Goal: Information Seeking & Learning: Learn about a topic

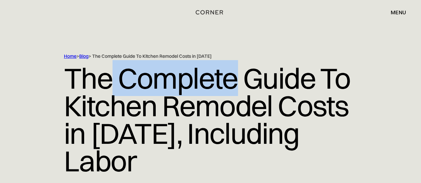
drag, startPoint x: 213, startPoint y: 81, endPoint x: 249, endPoint y: 90, distance: 37.4
click at [245, 87] on h1 "The Complete Guide To Kitchen Remodel Costs in [DATE], Including Labor" at bounding box center [210, 120] width 293 height 121
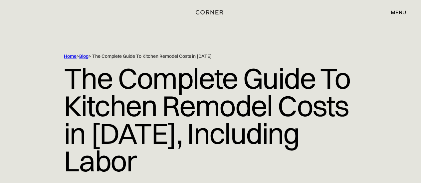
drag, startPoint x: 281, startPoint y: 104, endPoint x: 266, endPoint y: 107, distance: 15.5
click at [282, 104] on h1 "The Complete Guide To Kitchen Remodel Costs in 2025, Including Labor" at bounding box center [210, 120] width 293 height 121
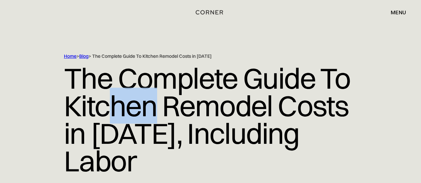
click at [217, 121] on h1 "The Complete Guide To Kitchen Remodel Costs in 2025, Including Labor" at bounding box center [210, 120] width 293 height 121
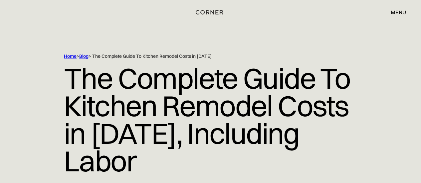
click at [281, 126] on h1 "The Complete Guide To Kitchen Remodel Costs in 2025, Including Labor" at bounding box center [210, 120] width 293 height 121
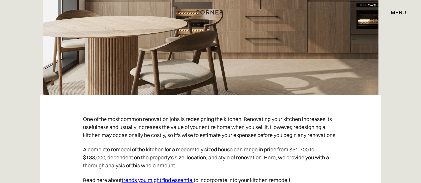
scroll to position [340, 0]
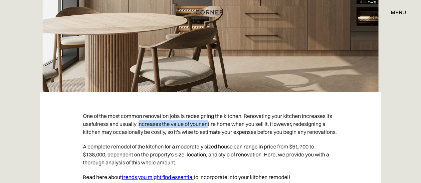
click at [256, 109] on p "One of the most common renovation jobs is redesigning the kitchen. Renovating y…" at bounding box center [211, 124] width 256 height 31
click at [304, 109] on p "One of the most common renovation jobs is redesigning the kitchen. Renovating y…" at bounding box center [211, 124] width 256 height 31
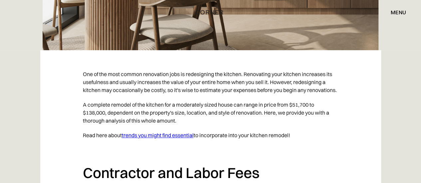
scroll to position [388, 0]
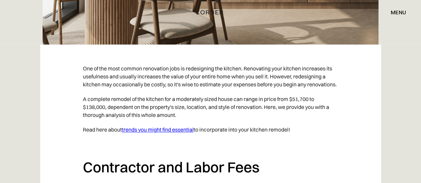
click at [250, 67] on p "One of the most common renovation jobs is redesigning the kitchen. Renovating y…" at bounding box center [211, 76] width 256 height 31
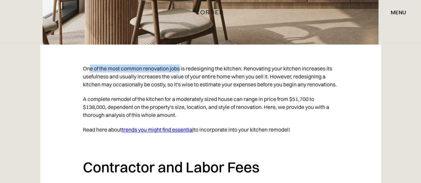
drag, startPoint x: 91, startPoint y: 38, endPoint x: 216, endPoint y: 42, distance: 124.6
click at [187, 61] on p "One of the most common renovation jobs is redesigning the kitchen. Renovating y…" at bounding box center [211, 76] width 256 height 31
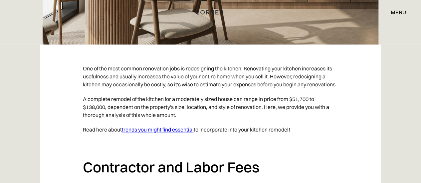
click at [218, 61] on p "One of the most common renovation jobs is redesigning the kitchen. Renovating y…" at bounding box center [211, 76] width 256 height 31
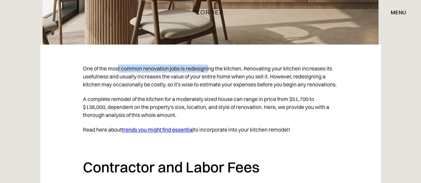
drag, startPoint x: 118, startPoint y: 43, endPoint x: 248, endPoint y: 51, distance: 130.1
click at [213, 61] on p "One of the most common renovation jobs is redesigning the kitchen. Renovating y…" at bounding box center [211, 76] width 256 height 31
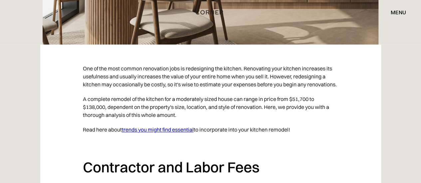
drag, startPoint x: 252, startPoint y: 54, endPoint x: 252, endPoint y: 58, distance: 4.1
click at [253, 61] on p "One of the most common renovation jobs is redesigning the kitchen. Renovating y…" at bounding box center [211, 76] width 256 height 31
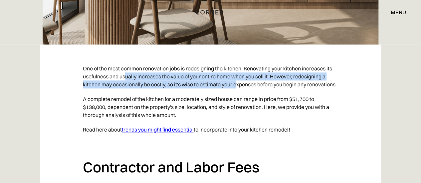
drag, startPoint x: 188, startPoint y: 53, endPoint x: 240, endPoint y: 55, distance: 52.0
click at [239, 61] on p "One of the most common renovation jobs is redesigning the kitchen. Renovating y…" at bounding box center [211, 76] width 256 height 31
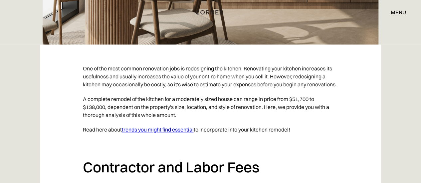
click at [270, 64] on p "One of the most common renovation jobs is redesigning the kitchen. Renovating y…" at bounding box center [211, 76] width 256 height 31
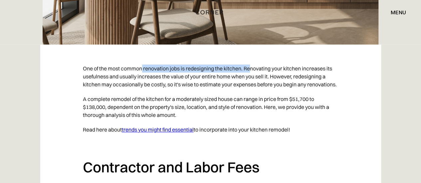
drag, startPoint x: 144, startPoint y: 42, endPoint x: 262, endPoint y: 46, distance: 118.6
click at [260, 61] on p "One of the most common renovation jobs is redesigning the kitchen. Renovating y…" at bounding box center [211, 76] width 256 height 31
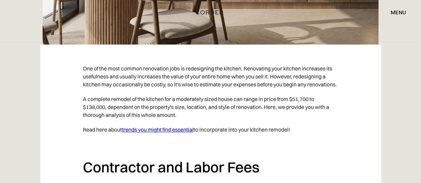
drag, startPoint x: 276, startPoint y: 65, endPoint x: 271, endPoint y: 67, distance: 6.0
click at [275, 66] on p "One of the most common renovation jobs is redesigning the kitchen. Renovating y…" at bounding box center [211, 76] width 256 height 31
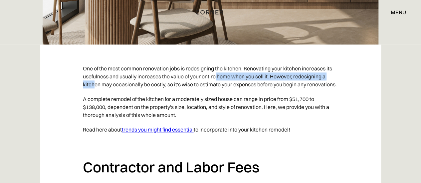
drag, startPoint x: 172, startPoint y: 54, endPoint x: 220, endPoint y: 53, distance: 48.0
click at [220, 61] on p "One of the most common renovation jobs is redesigning the kitchen. Renovating y…" at bounding box center [211, 76] width 256 height 31
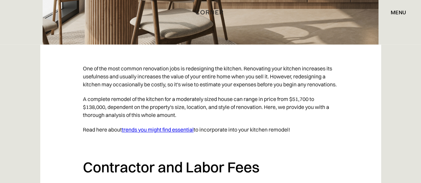
click at [241, 61] on p "One of the most common renovation jobs is redesigning the kitchen. Renovating y…" at bounding box center [211, 76] width 256 height 31
drag, startPoint x: 237, startPoint y: 61, endPoint x: 290, endPoint y: 68, distance: 53.7
click at [277, 62] on p "One of the most common renovation jobs is redesigning the kitchen. Renovating y…" at bounding box center [211, 76] width 256 height 31
click at [296, 92] on p "A complete remodel of the kitchen for a moderately sized house can range in pri…" at bounding box center [211, 107] width 256 height 31
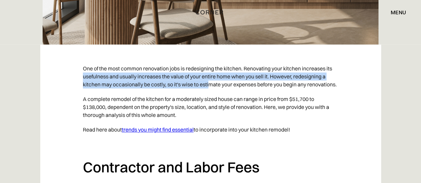
drag, startPoint x: 72, startPoint y: 50, endPoint x: 261, endPoint y: 69, distance: 190.5
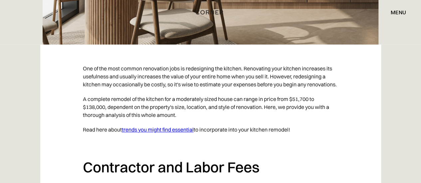
click at [266, 92] on p "A complete remodel of the kitchen for a moderately sized house can range in pri…" at bounding box center [211, 107] width 256 height 31
drag, startPoint x: 136, startPoint y: 59, endPoint x: 241, endPoint y: 68, distance: 105.3
click at [180, 61] on p "One of the most common renovation jobs is redesigning the kitchen. Renovating y…" at bounding box center [211, 76] width 256 height 31
click at [241, 69] on p "One of the most common renovation jobs is redesigning the kitchen. Renovating y…" at bounding box center [211, 76] width 256 height 31
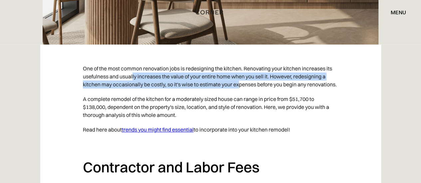
drag, startPoint x: 133, startPoint y: 50, endPoint x: 246, endPoint y: 61, distance: 113.7
click at [246, 61] on p "One of the most common renovation jobs is redesigning the kitchen. Renovating y…" at bounding box center [211, 76] width 256 height 31
click at [260, 61] on p "One of the most common renovation jobs is redesigning the kitchen. Renovating y…" at bounding box center [211, 76] width 256 height 31
click at [251, 68] on p "One of the most common renovation jobs is redesigning the kitchen. Renovating y…" at bounding box center [211, 76] width 256 height 31
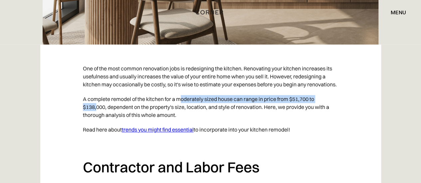
drag, startPoint x: 96, startPoint y: 84, endPoint x: 198, endPoint y: 82, distance: 102.3
click at [184, 92] on p "A complete remodel of the kitchen for a moderately sized house can range in pri…" at bounding box center [211, 107] width 256 height 31
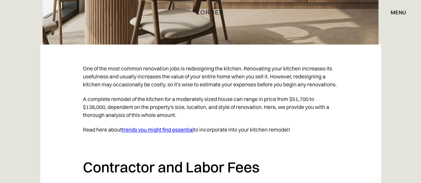
click at [228, 92] on p "A complete remodel of the kitchen for a moderately sized house can range in pri…" at bounding box center [211, 107] width 256 height 31
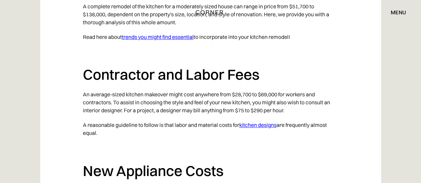
scroll to position [487, 0]
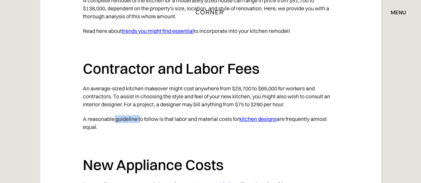
drag, startPoint x: 115, startPoint y: 97, endPoint x: 173, endPoint y: 104, distance: 59.0
click at [170, 112] on p "A reasonable guideline to follow is that labor and material costs for kitchen d…" at bounding box center [211, 123] width 256 height 23
click at [190, 112] on p "A reasonable guideline to follow is that labor and material costs for kitchen d…" at bounding box center [211, 123] width 256 height 23
click at [179, 135] on p "‍" at bounding box center [211, 142] width 256 height 15
drag, startPoint x: 136, startPoint y: 98, endPoint x: 199, endPoint y: 103, distance: 62.8
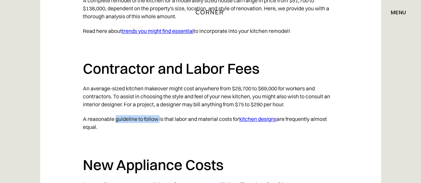
click at [182, 112] on p "A reasonable guideline to follow is that labor and material costs for kitchen d…" at bounding box center [211, 123] width 256 height 23
drag, startPoint x: 206, startPoint y: 110, endPoint x: 246, endPoint y: 105, distance: 40.5
click at [206, 112] on p "A reasonable guideline to follow is that labor and material costs for kitchen d…" at bounding box center [211, 123] width 256 height 23
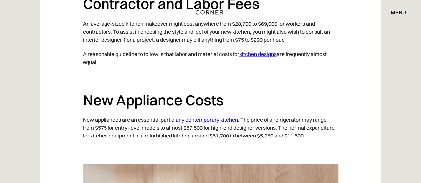
scroll to position [560, 0]
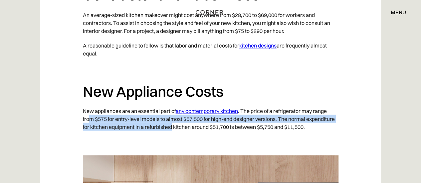
drag, startPoint x: 89, startPoint y: 101, endPoint x: 174, endPoint y: 109, distance: 86.0
click at [173, 109] on p "New appliances are an essential part of any contemporary kitchen . The price of…" at bounding box center [211, 119] width 256 height 31
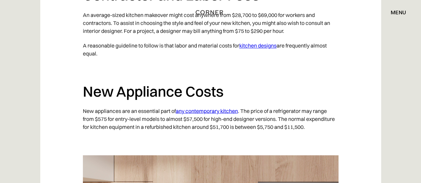
click at [194, 113] on p "New appliances are an essential part of any contemporary kitchen . The price of…" at bounding box center [211, 119] width 256 height 31
drag, startPoint x: 190, startPoint y: 106, endPoint x: 221, endPoint y: 108, distance: 31.7
click at [221, 108] on p "New appliances are an essential part of any contemporary kitchen . The price of…" at bounding box center [211, 119] width 256 height 31
click at [252, 105] on p "New appliances are an essential part of any contemporary kitchen . The price of…" at bounding box center [211, 119] width 256 height 31
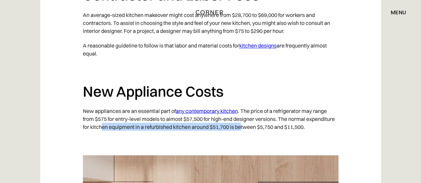
drag, startPoint x: 125, startPoint y: 104, endPoint x: 246, endPoint y: 109, distance: 122.0
click at [244, 109] on p "New appliances are an essential part of any contemporary kitchen . The price of…" at bounding box center [211, 119] width 256 height 31
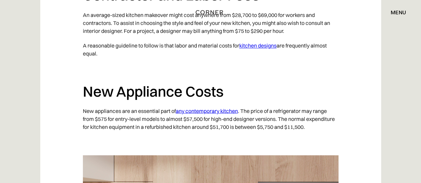
click at [296, 105] on p "New appliances are an essential part of any contemporary kitchen . The price of…" at bounding box center [211, 119] width 256 height 31
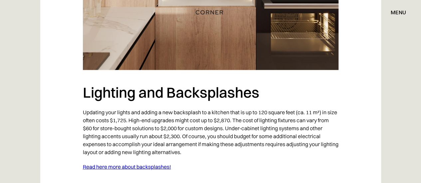
scroll to position [834, 0]
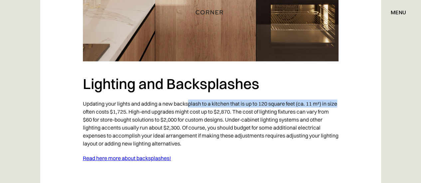
drag, startPoint x: 117, startPoint y: 88, endPoint x: 193, endPoint y: 90, distance: 76.3
click at [191, 97] on p "Updating your lights and adding a new backsplash to a kitchen that is up to 120…" at bounding box center [211, 124] width 256 height 55
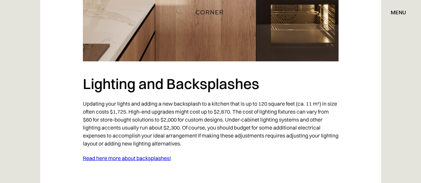
click at [238, 119] on p "Updating your lights and adding a new backsplash to a kitchen that is up to 120…" at bounding box center [211, 124] width 256 height 55
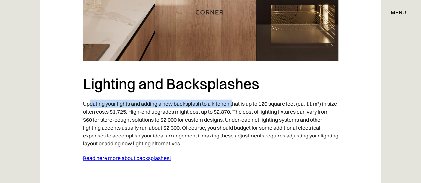
drag, startPoint x: 203, startPoint y: 80, endPoint x: 233, endPoint y: 83, distance: 30.8
click at [233, 97] on p "Updating your lights and adding a new backsplash to a kitchen that is up to 120…" at bounding box center [211, 124] width 256 height 55
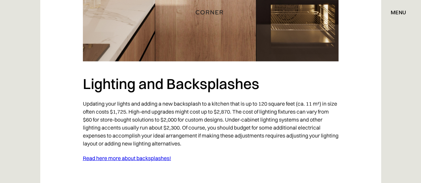
click at [228, 102] on p "Updating your lights and adding a new backsplash to a kitchen that is up to 120…" at bounding box center [211, 124] width 256 height 55
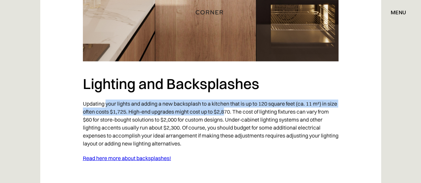
drag, startPoint x: 114, startPoint y: 86, endPoint x: 279, endPoint y: 90, distance: 164.6
click at [249, 97] on p "Updating your lights and adding a new backsplash to a kitchen that is up to 120…" at bounding box center [211, 124] width 256 height 55
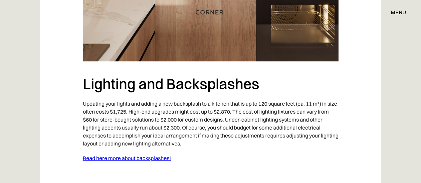
click at [286, 97] on p "Updating your lights and adding a new backsplash to a kitchen that is up to 120…" at bounding box center [211, 124] width 256 height 55
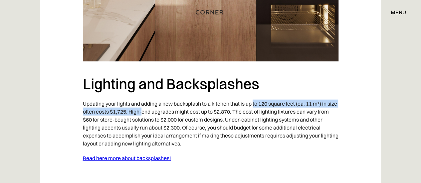
drag, startPoint x: 208, startPoint y: 86, endPoint x: 260, endPoint y: 84, distance: 51.3
click at [256, 97] on p "Updating your lights and adding a new backsplash to a kitchen that is up to 120…" at bounding box center [211, 124] width 256 height 55
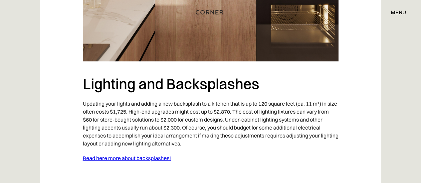
click at [260, 110] on p "Updating your lights and adding a new backsplash to a kitchen that is up to 120…" at bounding box center [211, 124] width 256 height 55
drag, startPoint x: 83, startPoint y: 94, endPoint x: 158, endPoint y: 90, distance: 74.7
click at [158, 97] on p "Updating your lights and adding a new backsplash to a kitchen that is up to 120…" at bounding box center [211, 124] width 256 height 55
click at [169, 112] on p "Updating your lights and adding a new backsplash to a kitchen that is up to 120…" at bounding box center [211, 124] width 256 height 55
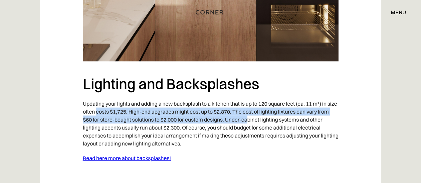
drag, startPoint x: 107, startPoint y: 90, endPoint x: 262, endPoint y: 104, distance: 156.4
click at [262, 104] on p "Updating your lights and adding a new backsplash to a kitchen that is up to 120…" at bounding box center [211, 124] width 256 height 55
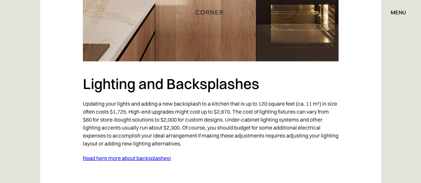
click at [131, 105] on p "Updating your lights and adding a new backsplash to a kitchen that is up to 120…" at bounding box center [211, 124] width 256 height 55
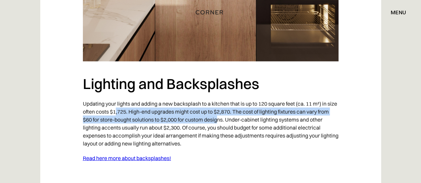
drag, startPoint x: 126, startPoint y: 92, endPoint x: 231, endPoint y: 96, distance: 105.3
click at [231, 97] on p "Updating your lights and adding a new backsplash to a kitchen that is up to 120…" at bounding box center [211, 124] width 256 height 55
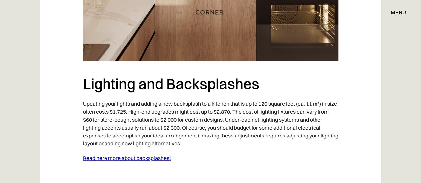
click at [309, 110] on p "Updating your lights and adding a new backsplash to a kitchen that is up to 120…" at bounding box center [211, 124] width 256 height 55
drag, startPoint x: 143, startPoint y: 97, endPoint x: 189, endPoint y: 99, distance: 46.0
click at [187, 99] on p "Updating your lights and adding a new backsplash to a kitchen that is up to 120…" at bounding box center [211, 124] width 256 height 55
click at [244, 102] on p "Updating your lights and adding a new backsplash to a kitchen that is up to 120…" at bounding box center [211, 124] width 256 height 55
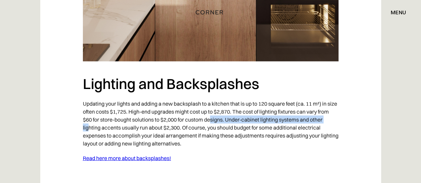
drag, startPoint x: 222, startPoint y: 98, endPoint x: 87, endPoint y: 105, distance: 135.4
click at [87, 105] on p "Updating your lights and adding a new backsplash to a kitchen that is up to 120…" at bounding box center [211, 124] width 256 height 55
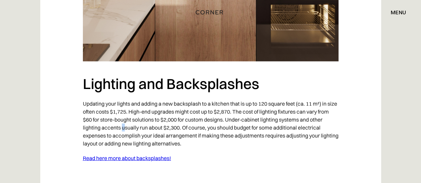
click at [123, 105] on p "Updating your lights and adding a new backsplash to a kitchen that is up to 120…" at bounding box center [211, 124] width 256 height 55
drag, startPoint x: 115, startPoint y: 108, endPoint x: 183, endPoint y: 105, distance: 69.0
click at [177, 106] on p "Updating your lights and adding a new backsplash to a kitchen that is up to 120…" at bounding box center [211, 124] width 256 height 55
click at [191, 105] on p "Updating your lights and adding a new backsplash to a kitchen that is up to 120…" at bounding box center [211, 124] width 256 height 55
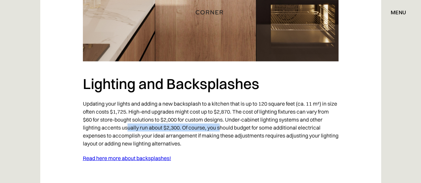
drag, startPoint x: 134, startPoint y: 106, endPoint x: 251, endPoint y: 112, distance: 117.7
click at [222, 108] on p "Updating your lights and adding a new backsplash to a kitchen that is up to 120…" at bounding box center [211, 124] width 256 height 55
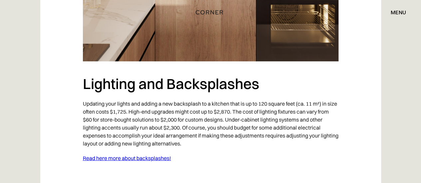
click at [251, 112] on p "Updating your lights and adding a new backsplash to a kitchen that is up to 120…" at bounding box center [211, 124] width 256 height 55
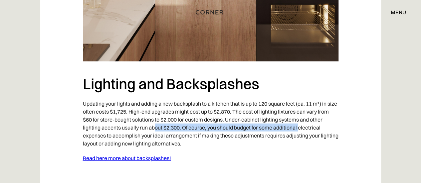
drag, startPoint x: 155, startPoint y: 107, endPoint x: 300, endPoint y: 107, distance: 145.2
click at [300, 107] on p "Updating your lights and adding a new backsplash to a kitchen that is up to 120…" at bounding box center [211, 124] width 256 height 55
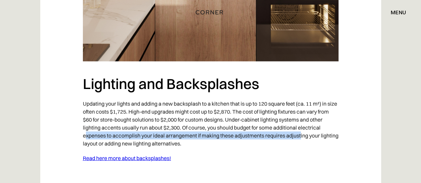
drag, startPoint x: 90, startPoint y: 116, endPoint x: 303, endPoint y: 116, distance: 213.1
click at [303, 116] on p "Updating your lights and adding a new backsplash to a kitchen that is up to 120…" at bounding box center [211, 124] width 256 height 55
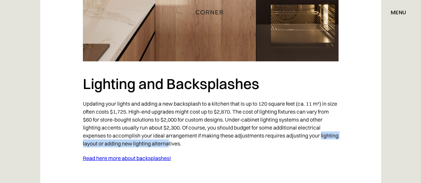
drag, startPoint x: 99, startPoint y: 125, endPoint x: 201, endPoint y: 122, distance: 101.9
click at [190, 121] on p "Updating your lights and adding a new backsplash to a kitchen that is up to 120…" at bounding box center [211, 124] width 256 height 55
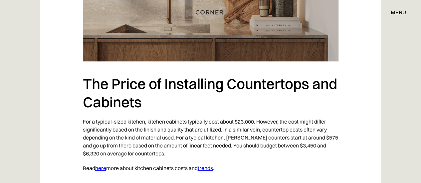
scroll to position [1146, 0]
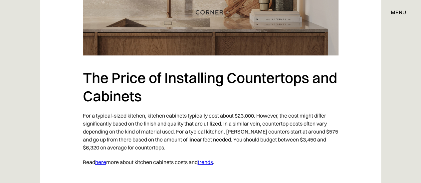
drag, startPoint x: 149, startPoint y: 114, endPoint x: 204, endPoint y: 110, distance: 54.7
click at [151, 115] on p "For a typical-sized kitchen, kitchen cabinets typically cost about $23,000. How…" at bounding box center [211, 132] width 256 height 47
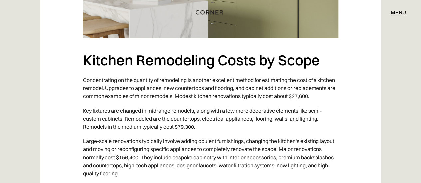
scroll to position [1732, 0]
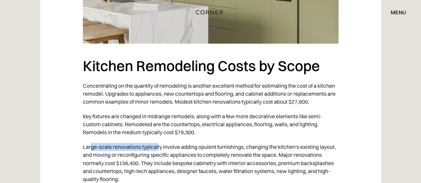
drag, startPoint x: 90, startPoint y: 127, endPoint x: 195, endPoint y: 132, distance: 105.7
click at [160, 140] on p "Large-scale renovations typically involve adding opulent furnishings, changing …" at bounding box center [211, 163] width 256 height 47
click at [195, 140] on p "Large-scale renovations typically involve adding opulent furnishings, changing …" at bounding box center [211, 163] width 256 height 47
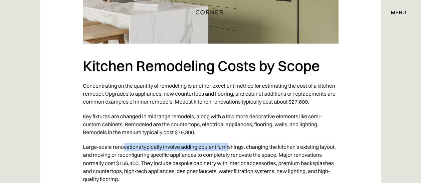
drag, startPoint x: 123, startPoint y: 128, endPoint x: 231, endPoint y: 127, distance: 107.9
click at [230, 140] on p "Large-scale renovations typically involve adding opulent furnishings, changing …" at bounding box center [211, 163] width 256 height 47
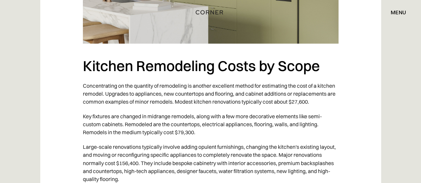
click at [236, 140] on p "Large-scale renovations typically involve adding opulent furnishings, changing …" at bounding box center [211, 163] width 256 height 47
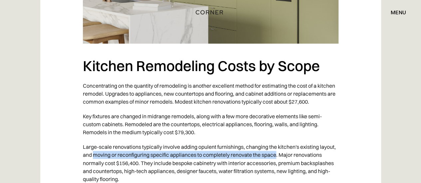
drag, startPoint x: 93, startPoint y: 134, endPoint x: 277, endPoint y: 133, distance: 184.5
click at [277, 140] on p "Large-scale renovations typically involve adding opulent furnishings, changing …" at bounding box center [211, 163] width 256 height 47
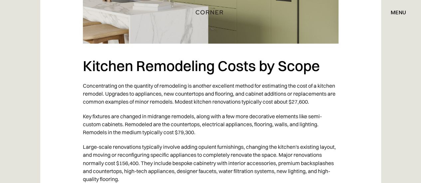
click at [249, 146] on p "Large-scale renovations typically involve adding opulent furnishings, changing …" at bounding box center [211, 163] width 256 height 47
drag, startPoint x: 104, startPoint y: 143, endPoint x: 195, endPoint y: 144, distance: 91.2
click at [179, 144] on p "Large-scale renovations typically involve adding opulent furnishings, changing …" at bounding box center [211, 163] width 256 height 47
click at [198, 144] on p "Large-scale renovations typically involve adding opulent furnishings, changing …" at bounding box center [211, 163] width 256 height 47
drag, startPoint x: 147, startPoint y: 146, endPoint x: 236, endPoint y: 143, distance: 89.3
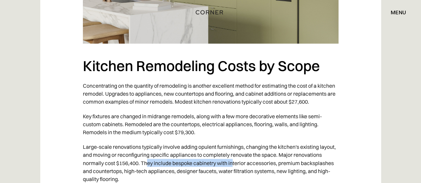
click at [234, 144] on p "Large-scale renovations typically involve adding opulent furnishings, changing …" at bounding box center [211, 163] width 256 height 47
click at [264, 142] on p "Large-scale renovations typically involve adding opulent furnishings, changing …" at bounding box center [211, 163] width 256 height 47
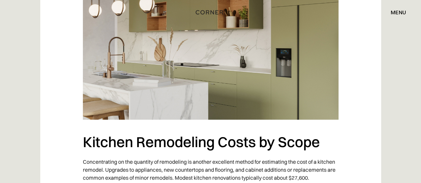
scroll to position [1621, 0]
